Goal: Information Seeking & Learning: Find specific fact

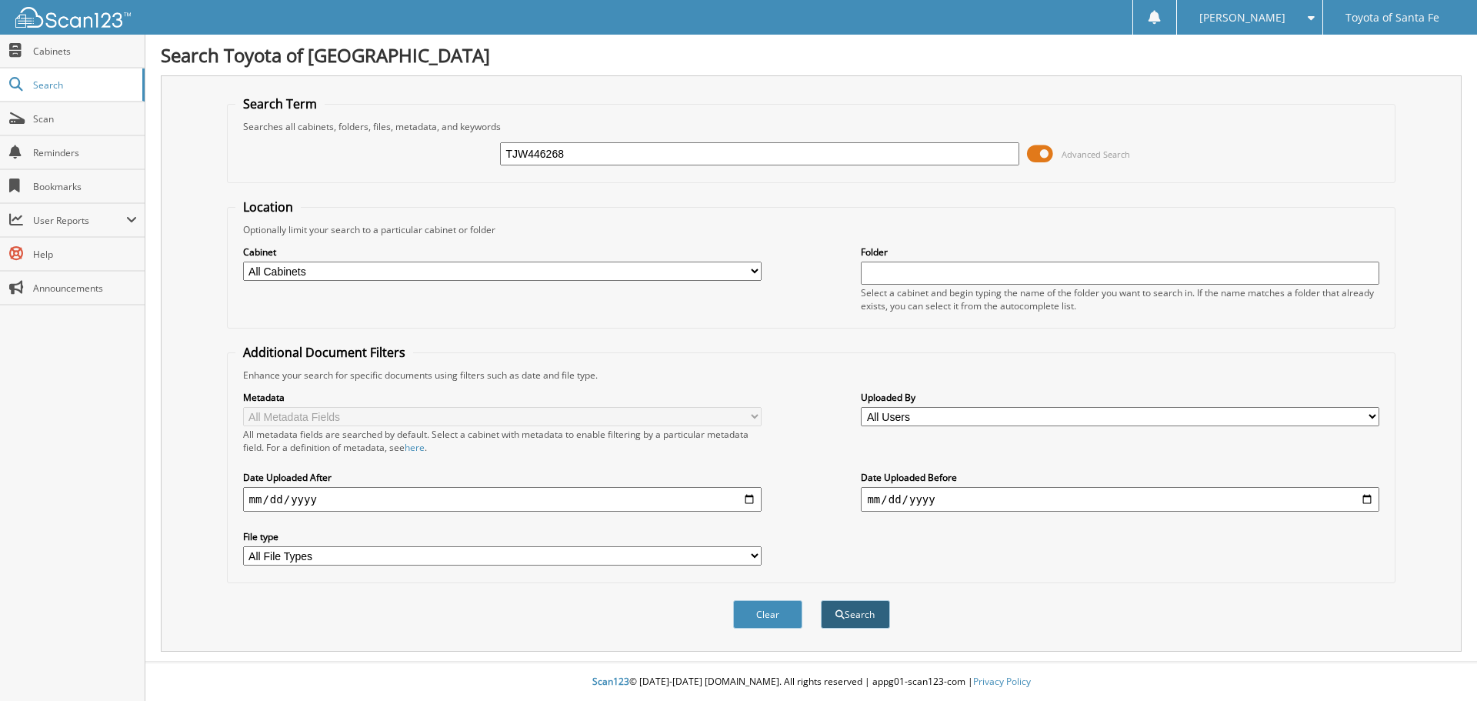
type input "TJW446268"
click at [861, 614] on button "Search" at bounding box center [855, 614] width 69 height 28
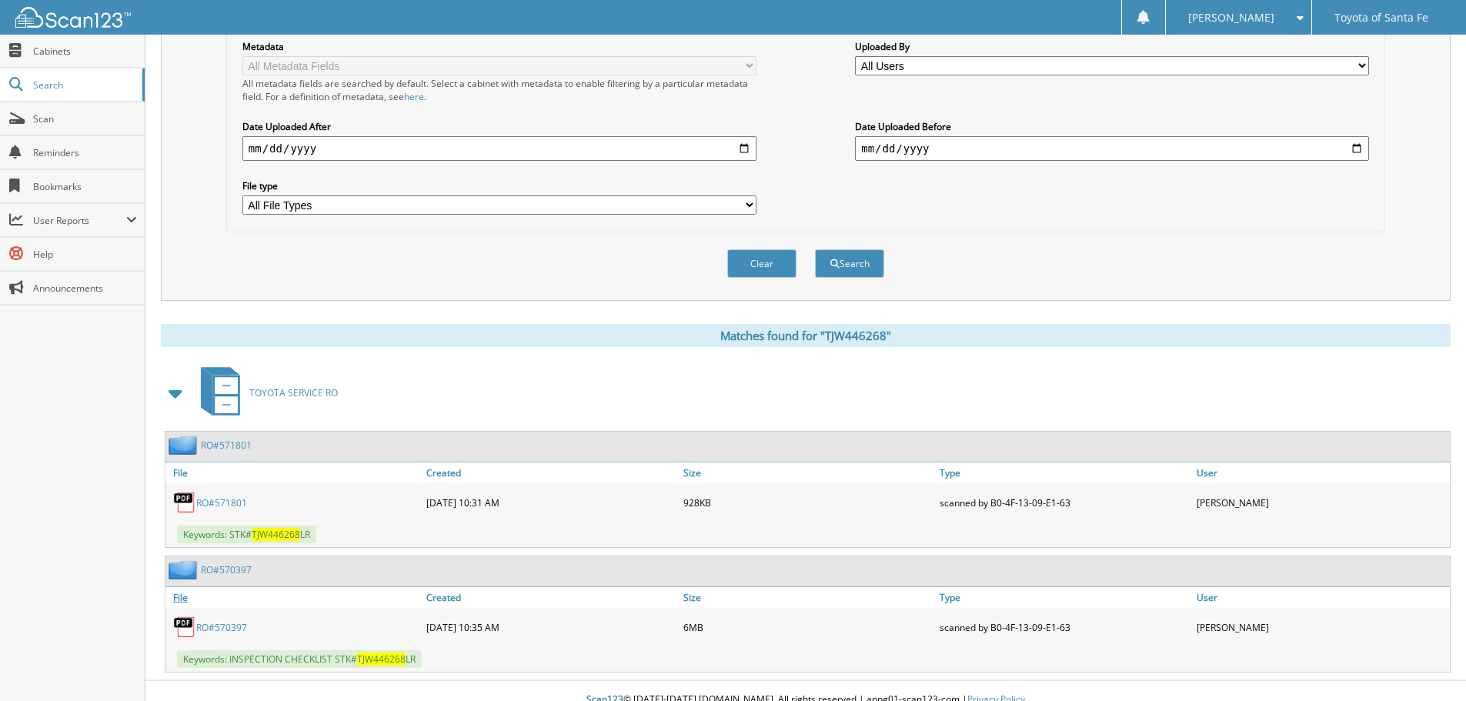
scroll to position [369, 0]
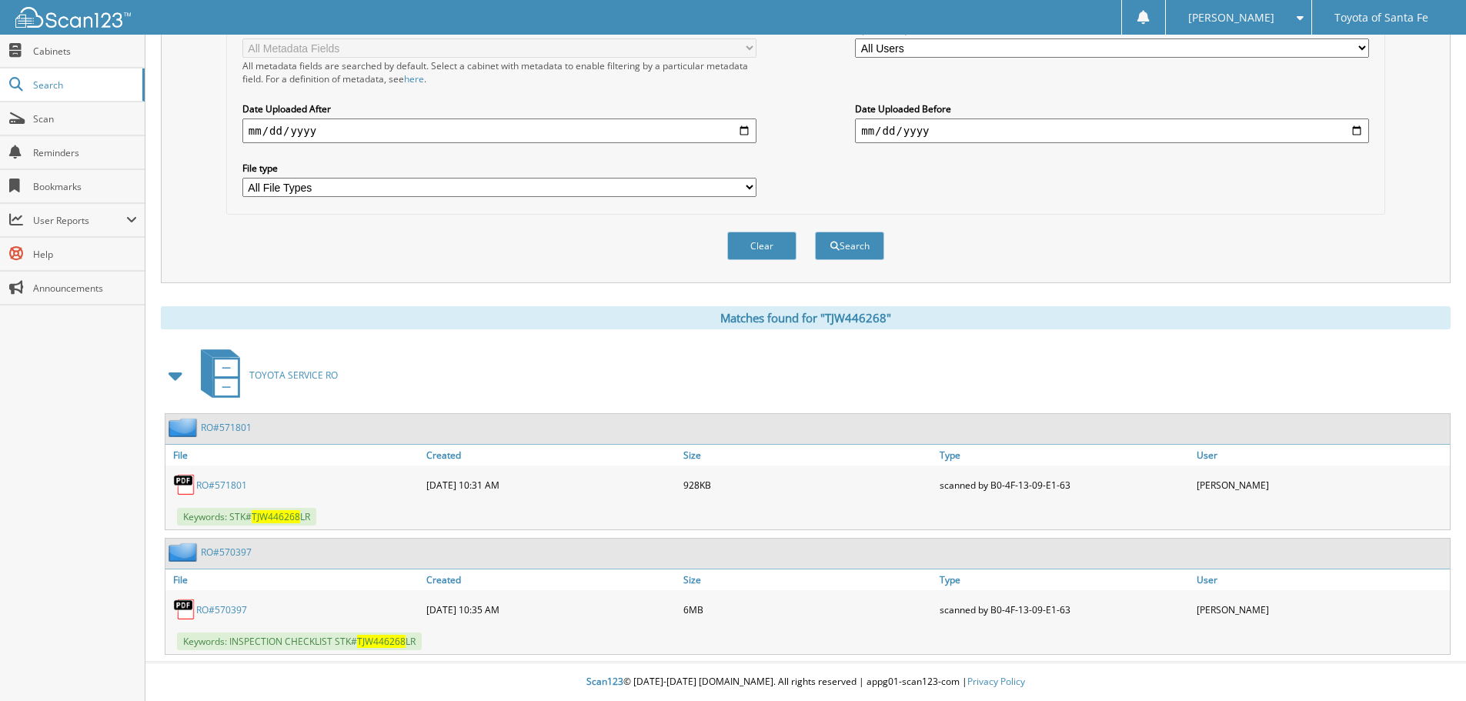
click at [222, 609] on link "RO#570397" at bounding box center [221, 609] width 51 height 13
